Goal: Book appointment/travel/reservation

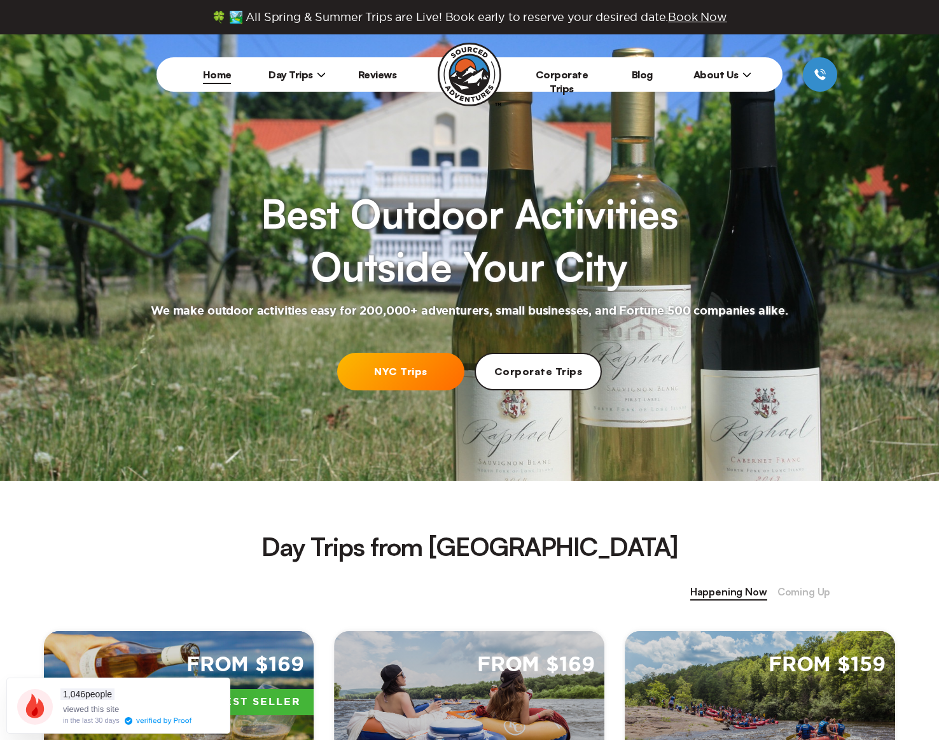
click at [389, 375] on link "NYC Trips" at bounding box center [400, 372] width 127 height 38
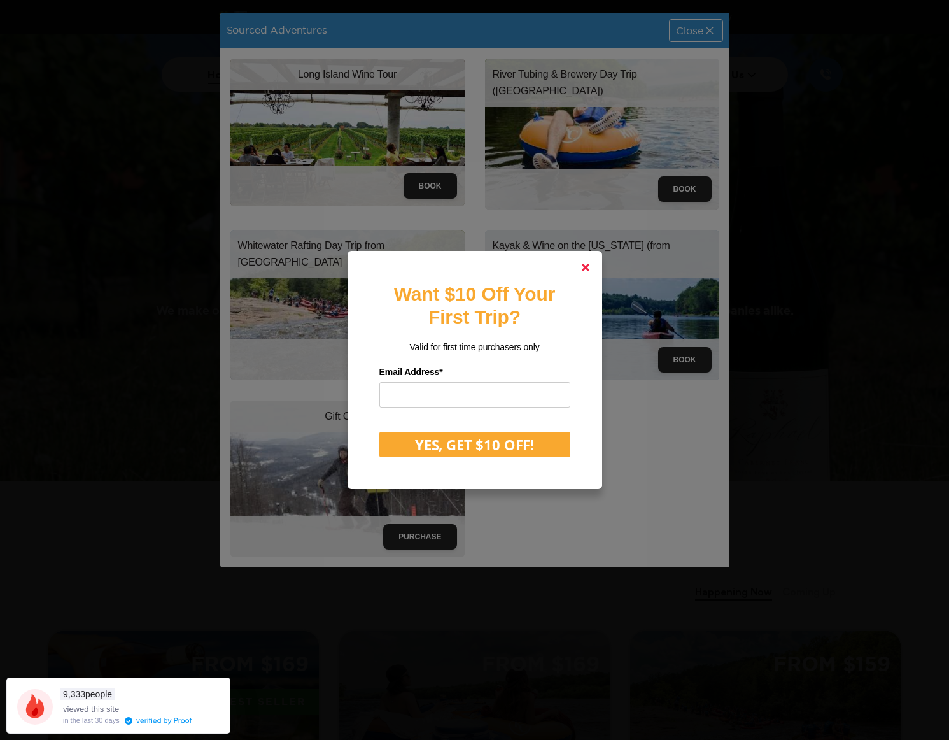
click at [587, 265] on polygon at bounding box center [586, 267] width 8 height 8
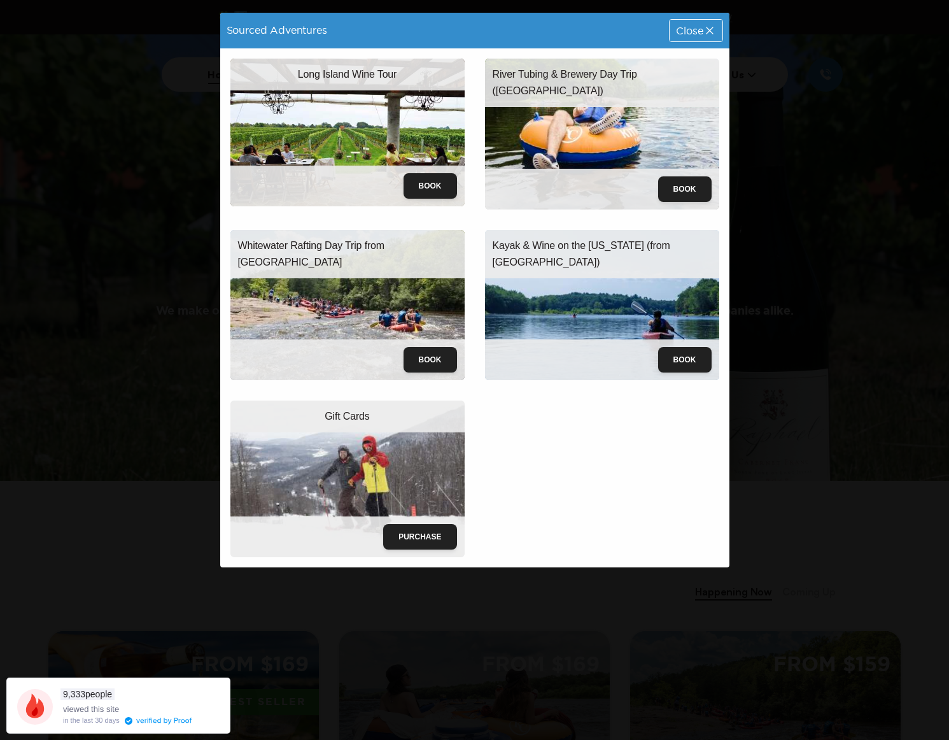
click at [715, 32] on icon at bounding box center [709, 30] width 13 height 13
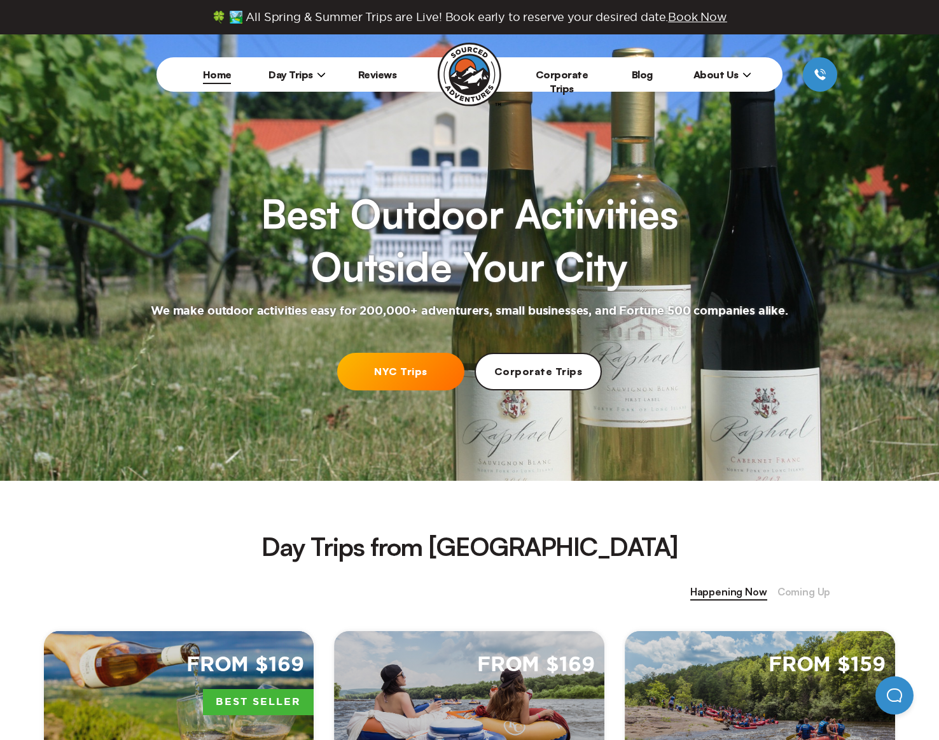
click at [293, 70] on span "Day Trips" at bounding box center [297, 74] width 57 height 13
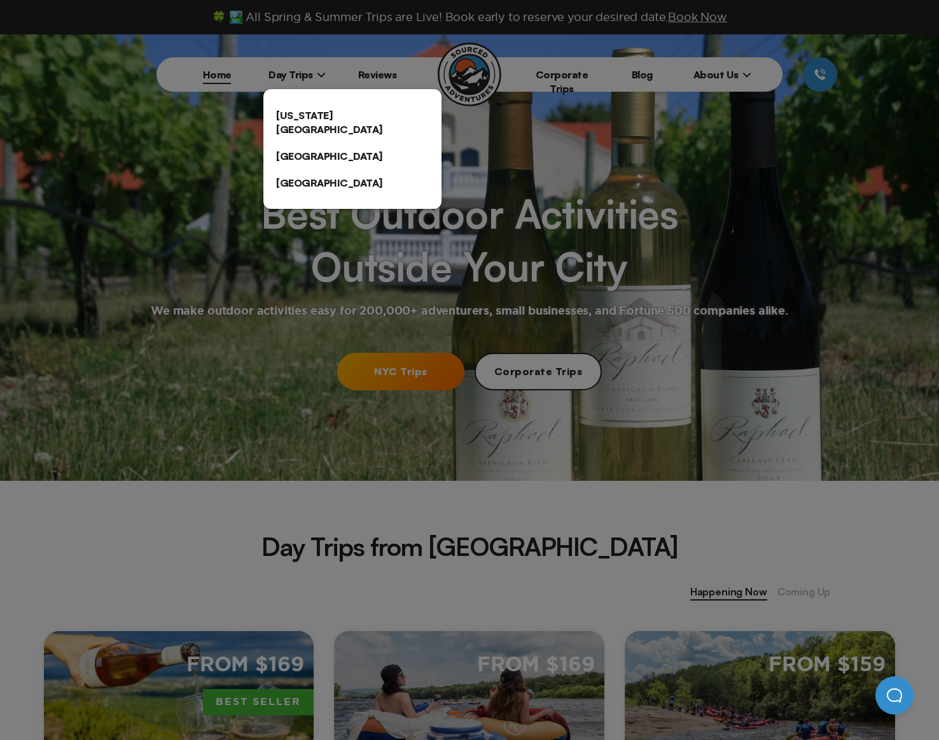
click at [322, 73] on div at bounding box center [469, 370] width 939 height 740
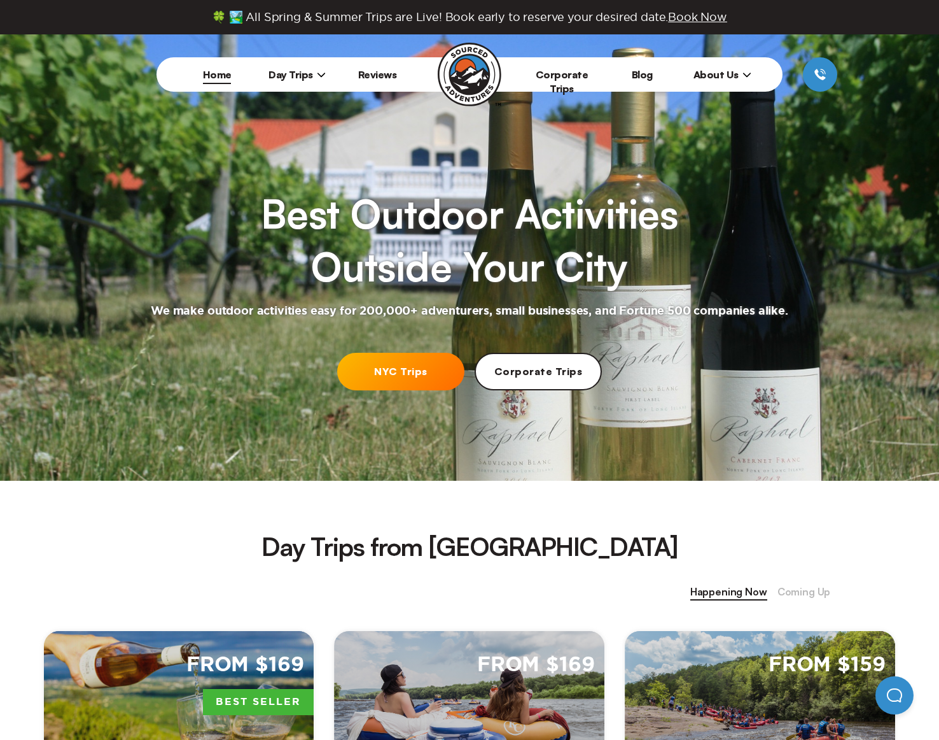
click at [799, 589] on span "Coming Up" at bounding box center [804, 592] width 53 height 17
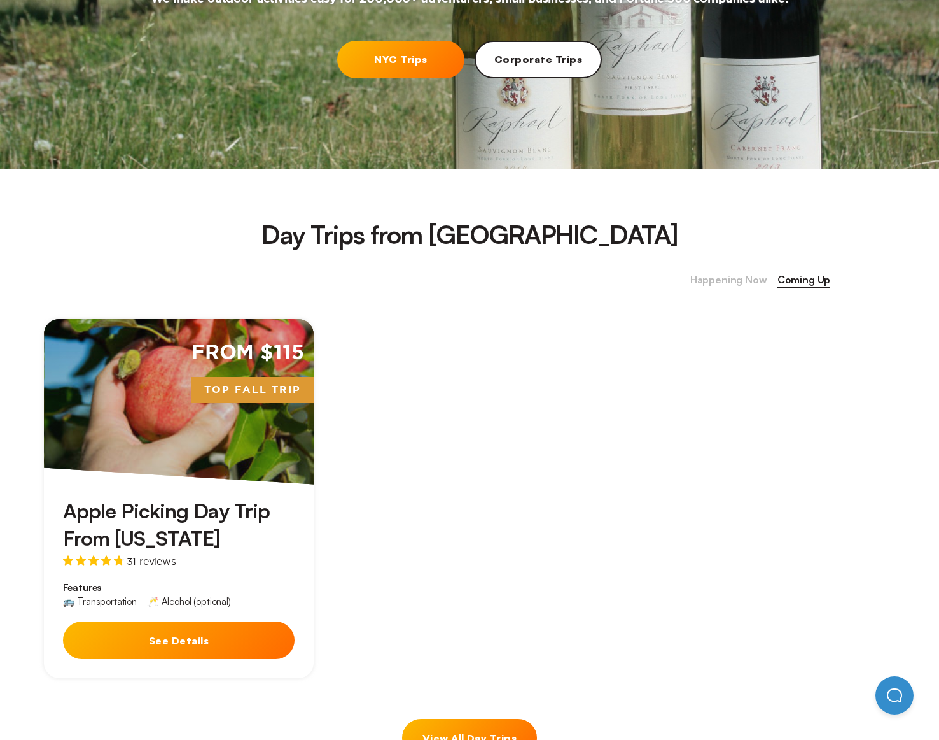
scroll to position [573, 0]
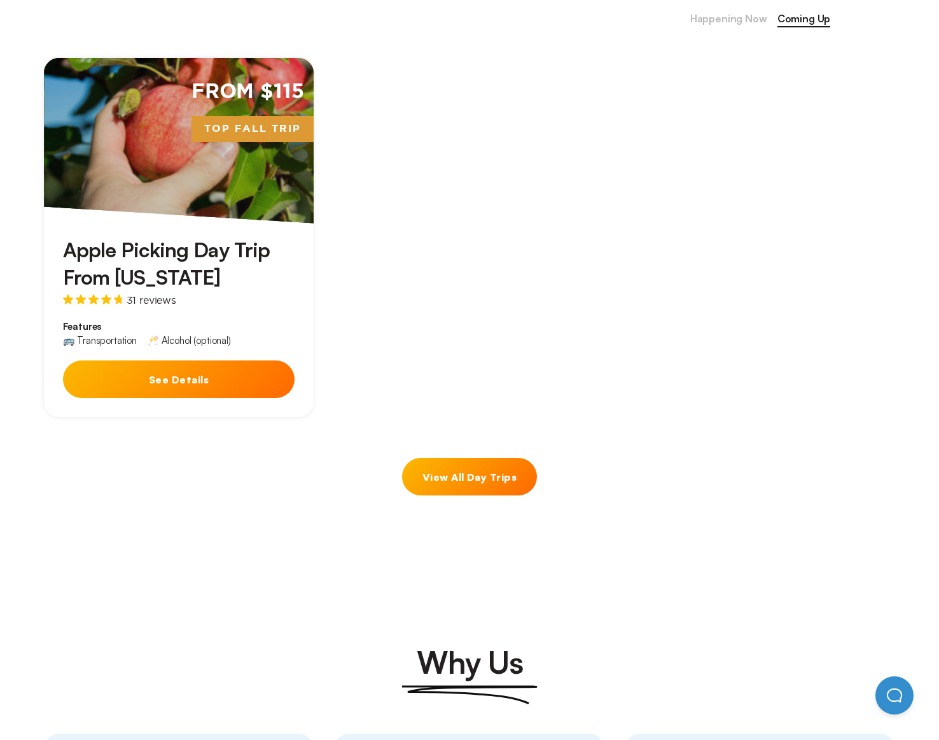
click at [234, 183] on div "From $115 Top Fall Trip" at bounding box center [179, 140] width 270 height 165
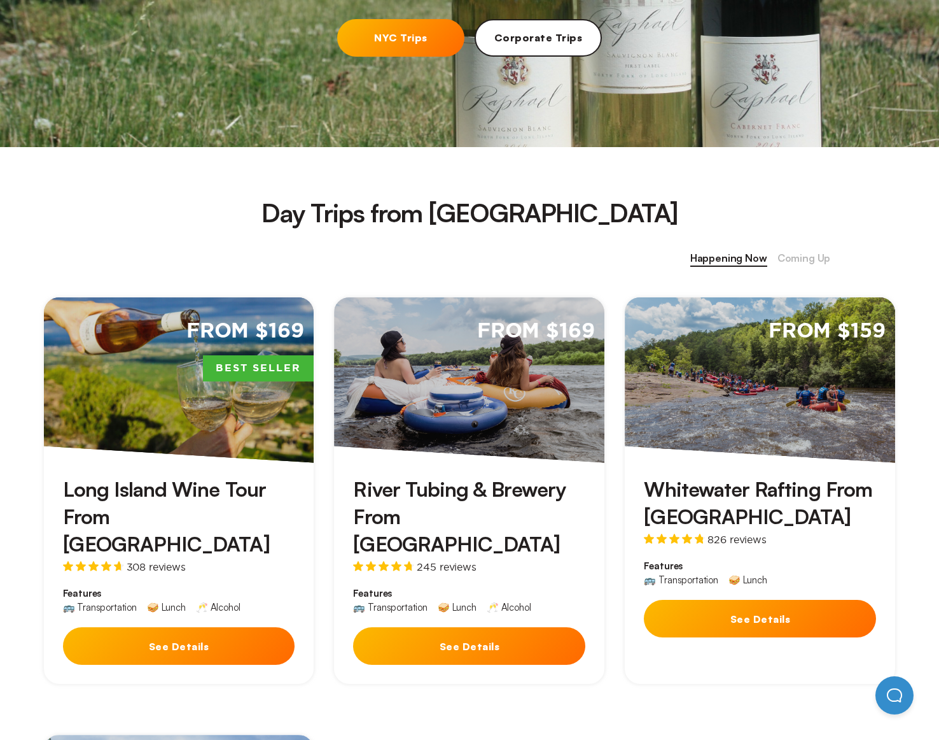
scroll to position [318, 0]
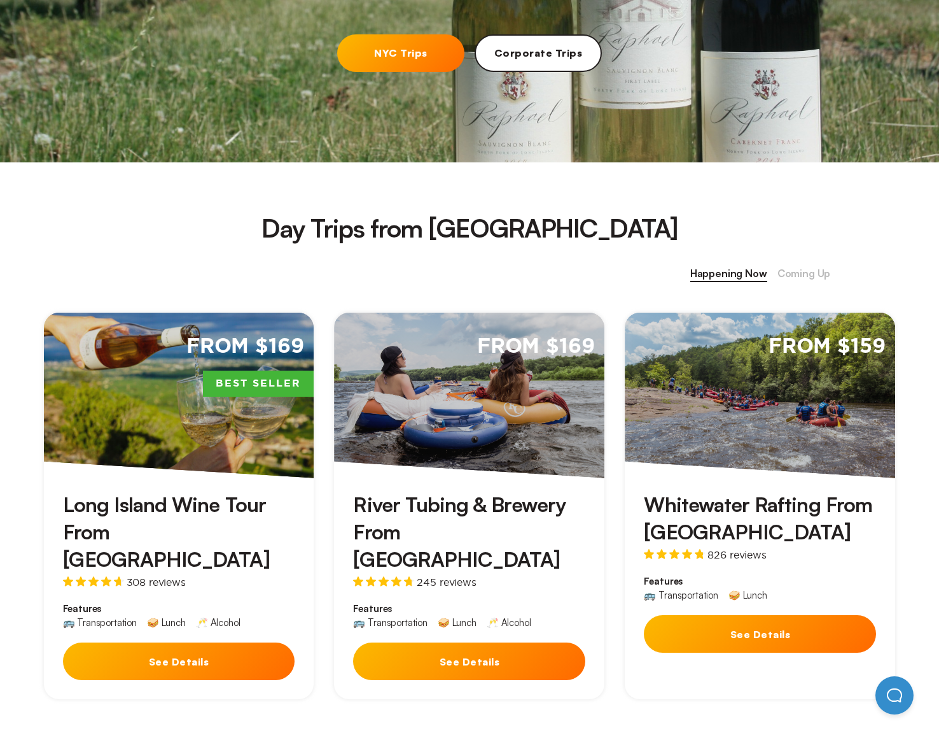
click at [811, 273] on span "Coming Up" at bounding box center [804, 273] width 53 height 17
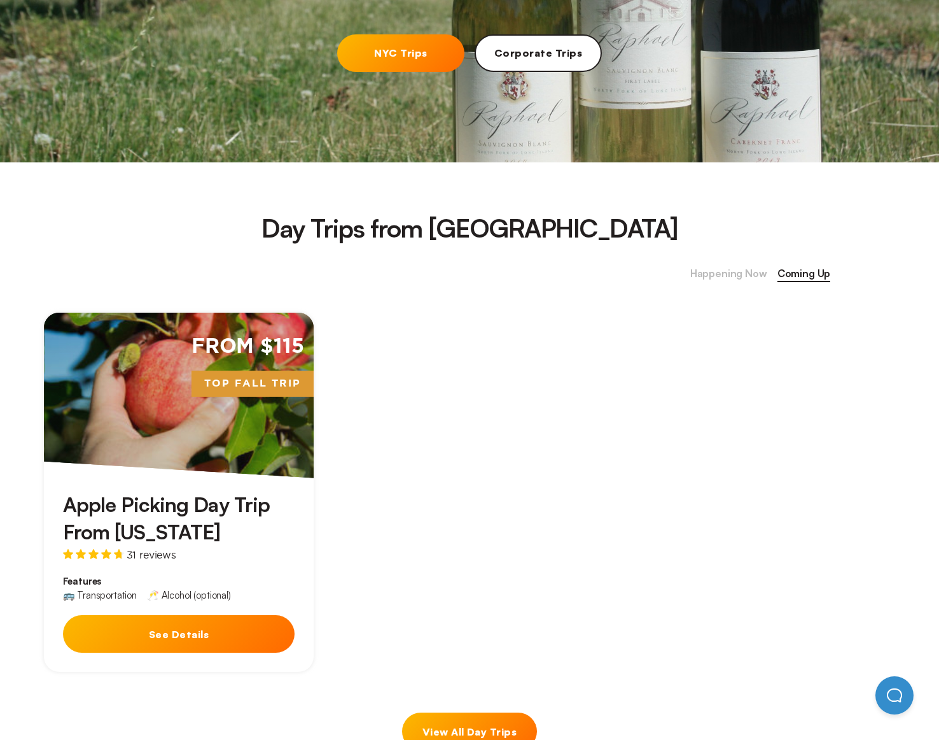
click at [206, 634] on button "See Details" at bounding box center [179, 634] width 232 height 38
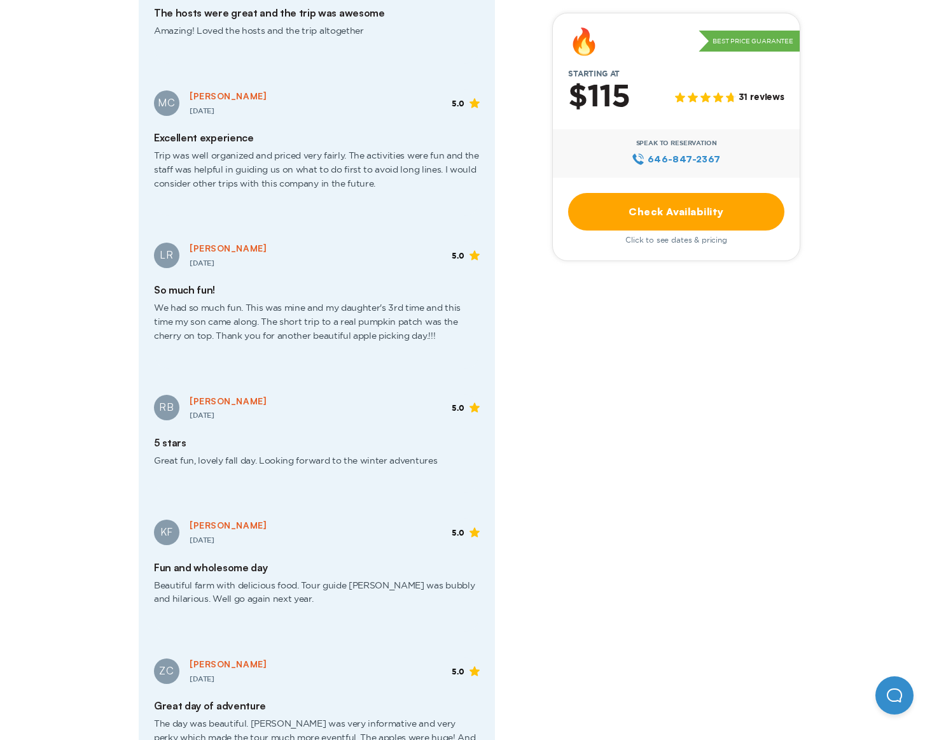
scroll to position [2100, 0]
